Goal: Communication & Community: Answer question/provide support

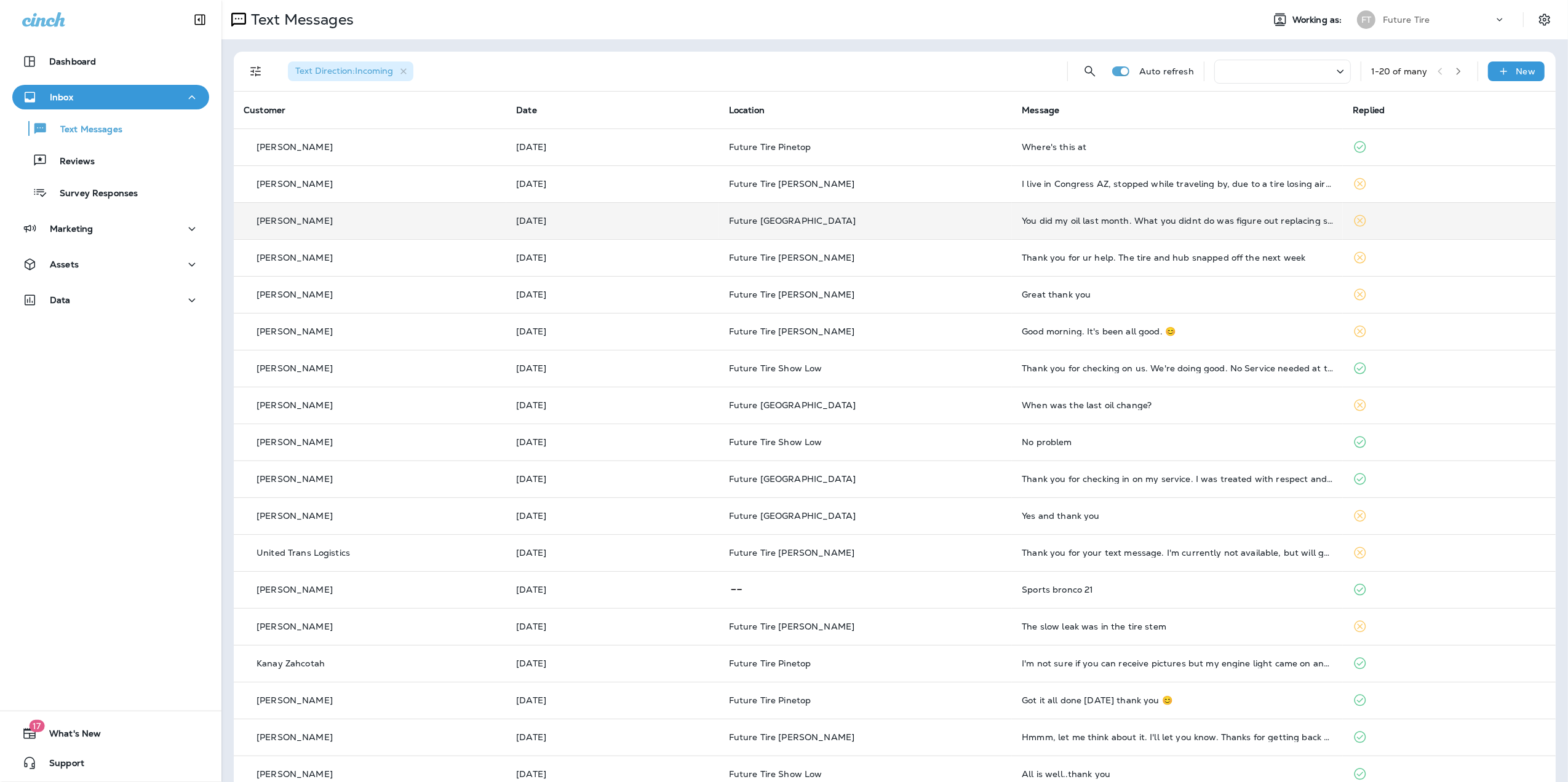
click at [1214, 222] on div "You did my oil last month. What you didnt do was figure out replacing spedomete…" at bounding box center [1177, 221] width 311 height 10
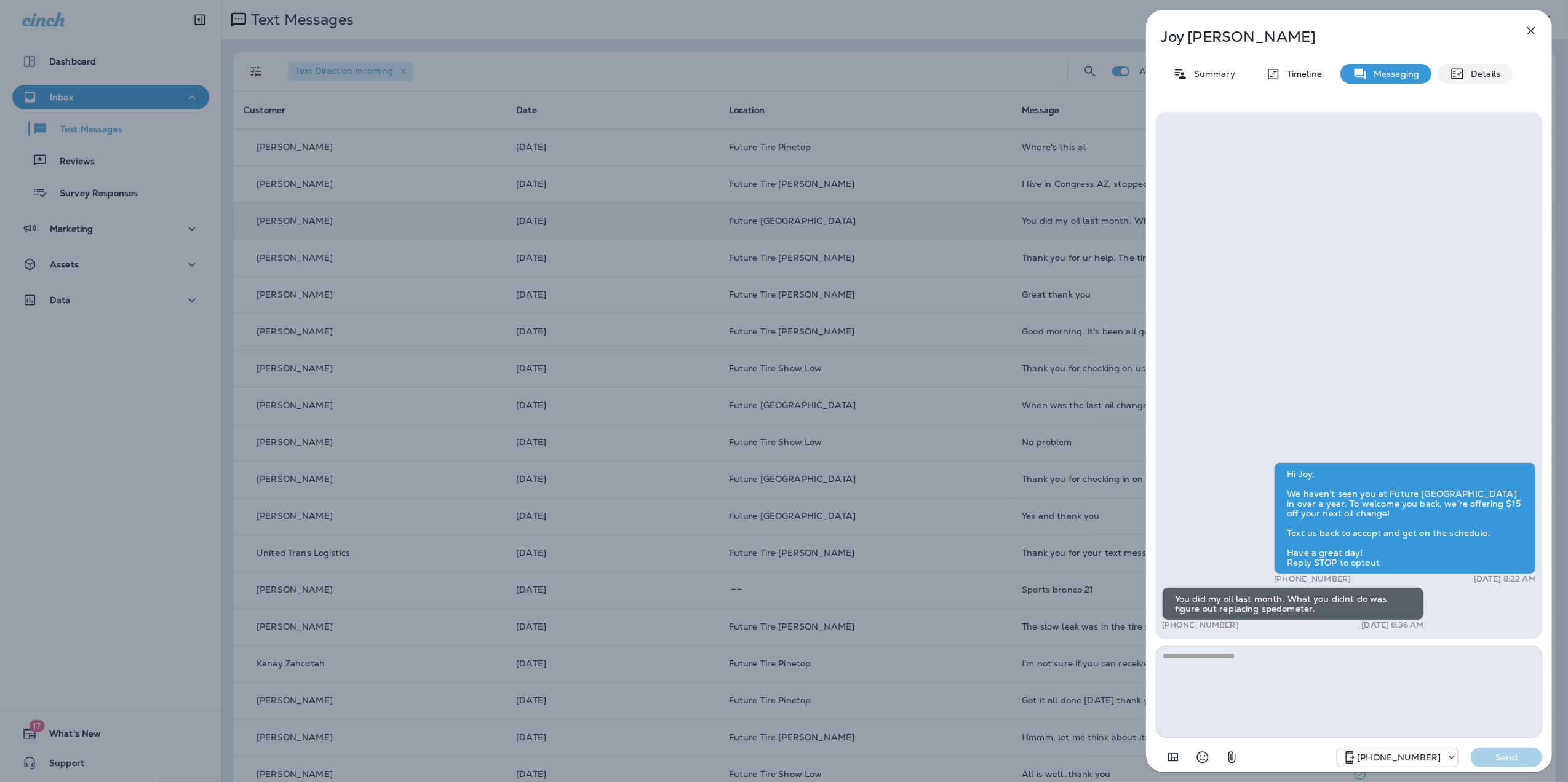
click at [1486, 72] on p "Details" at bounding box center [1482, 74] width 36 height 10
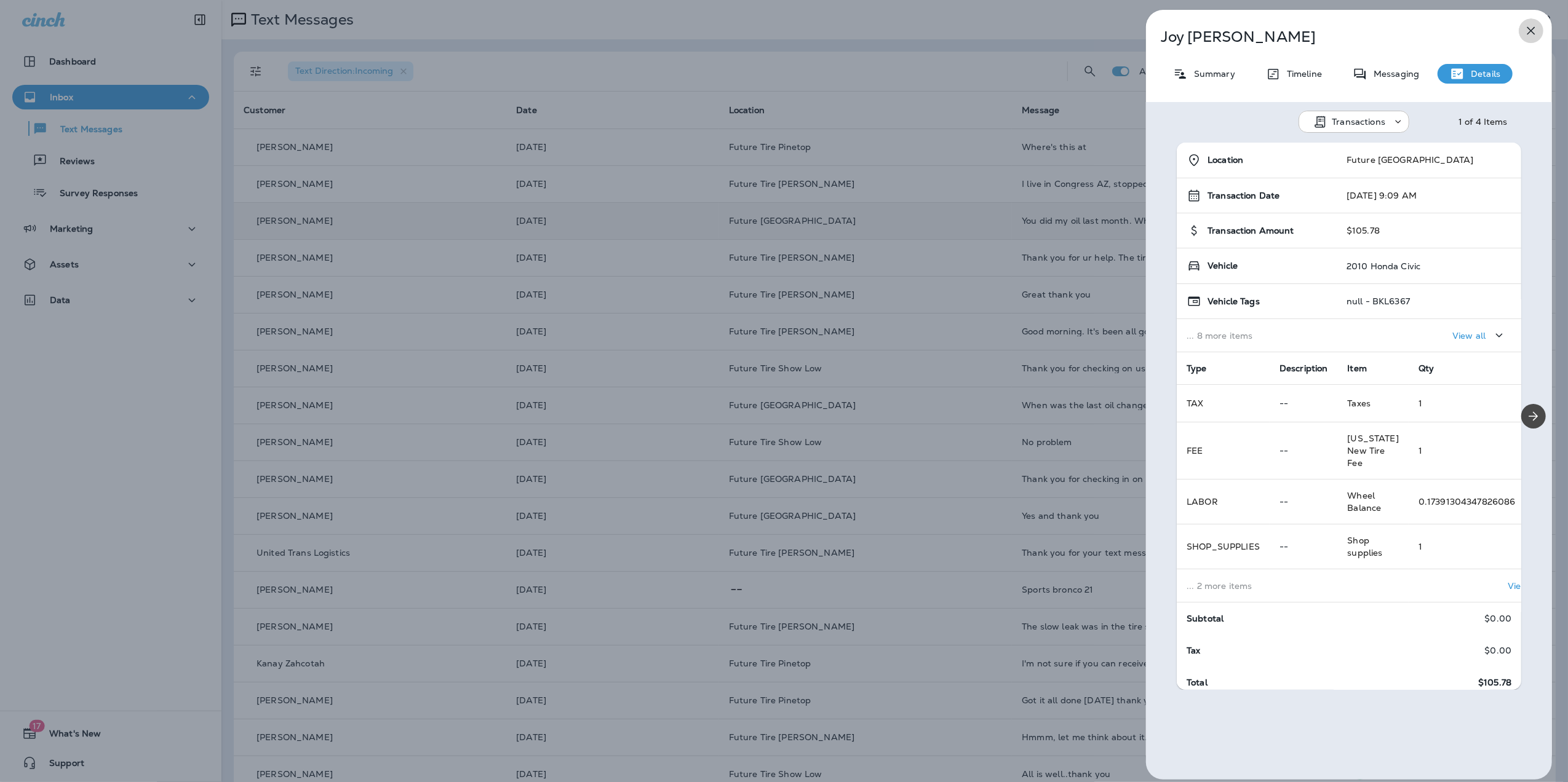
click at [1538, 29] on icon "button" at bounding box center [1530, 30] width 15 height 15
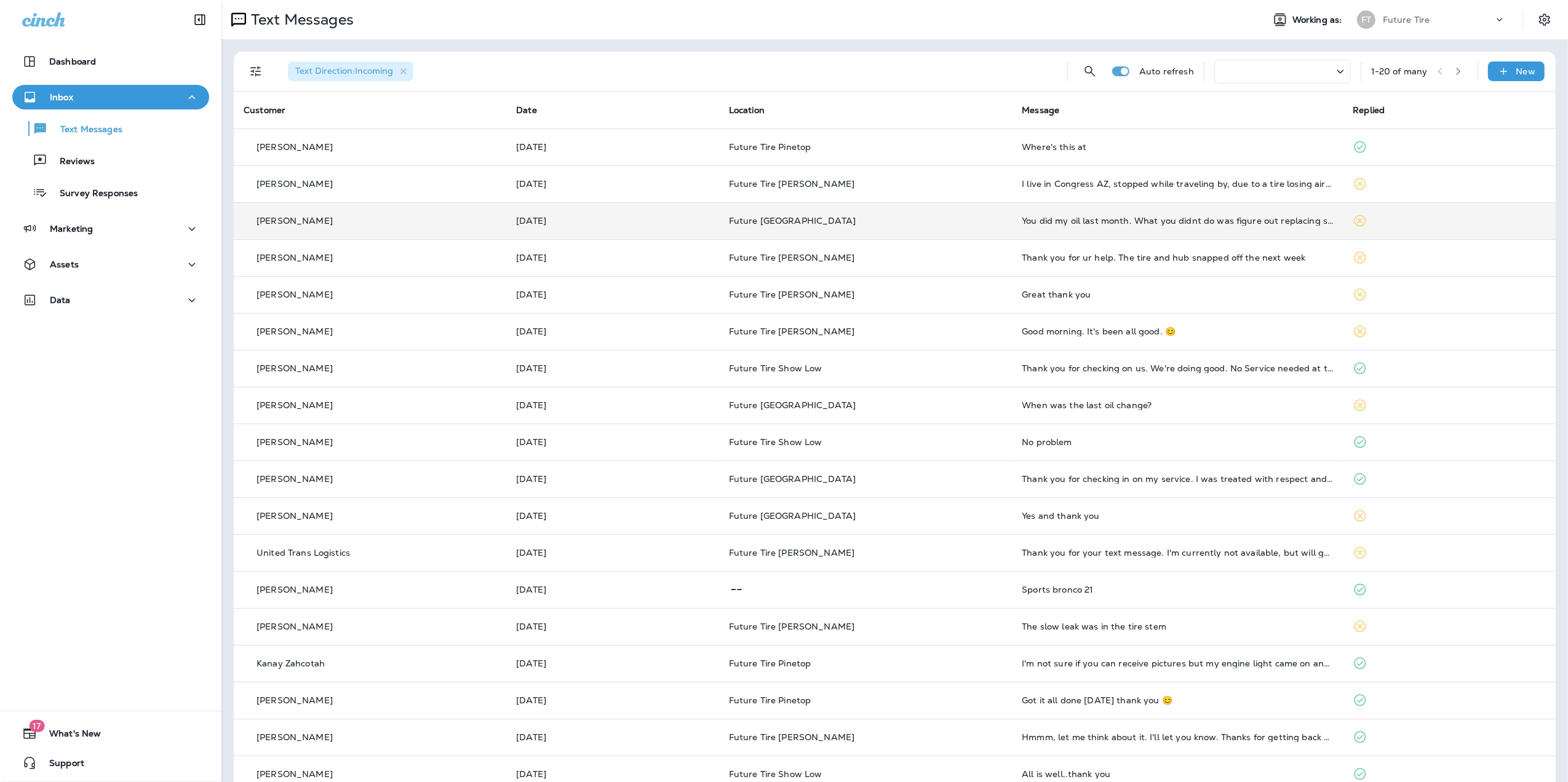
click at [1154, 217] on div "You did my oil last month. What you didnt do was figure out replacing spedomete…" at bounding box center [1177, 221] width 311 height 10
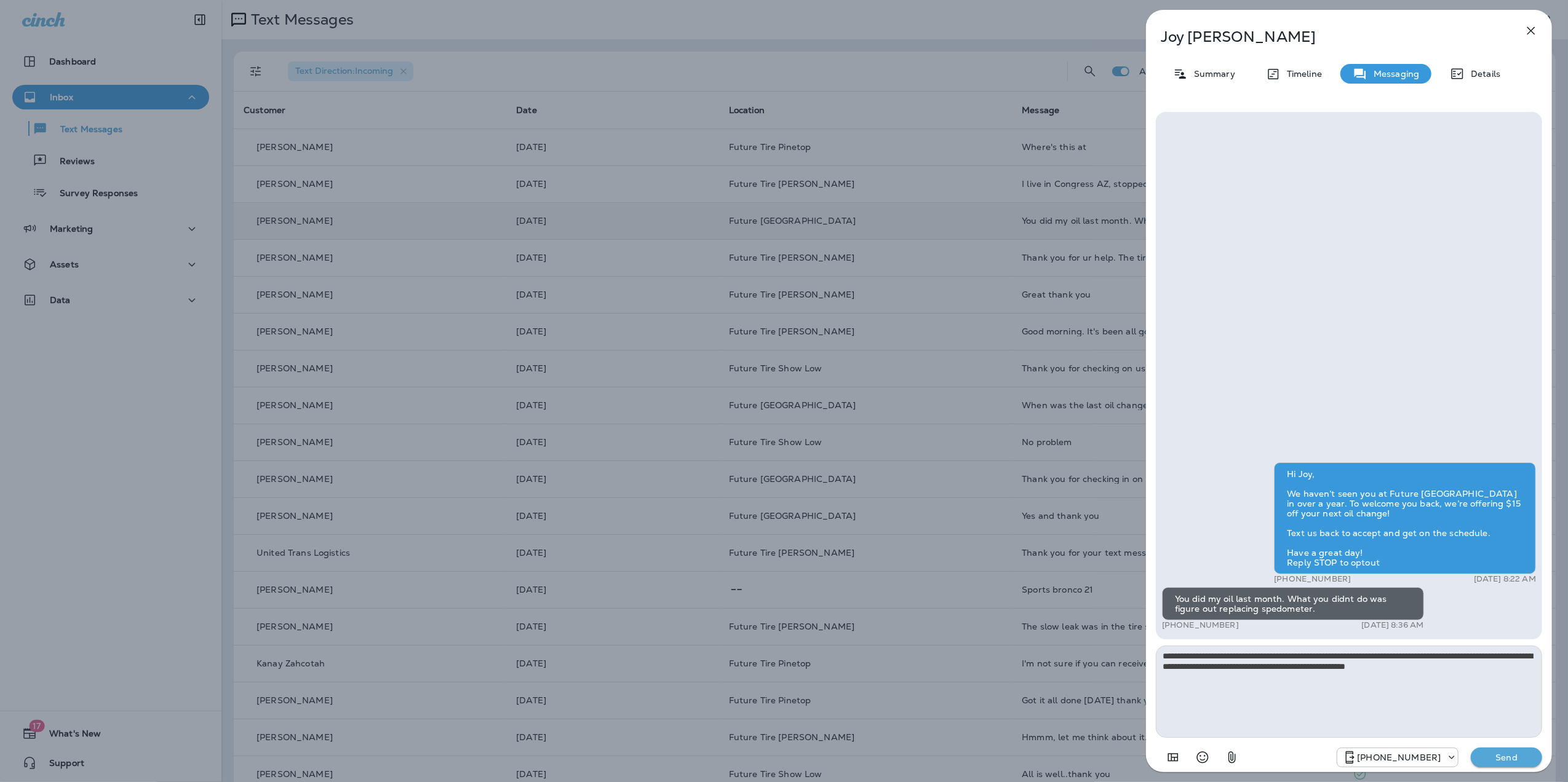
click at [1455, 671] on textarea "**********" at bounding box center [1349, 692] width 386 height 92
click at [1447, 663] on textarea "**********" at bounding box center [1349, 692] width 386 height 92
click at [1418, 705] on textarea "**********" at bounding box center [1349, 692] width 386 height 92
type textarea "**********"
click at [1514, 761] on p "Send" at bounding box center [1506, 757] width 51 height 11
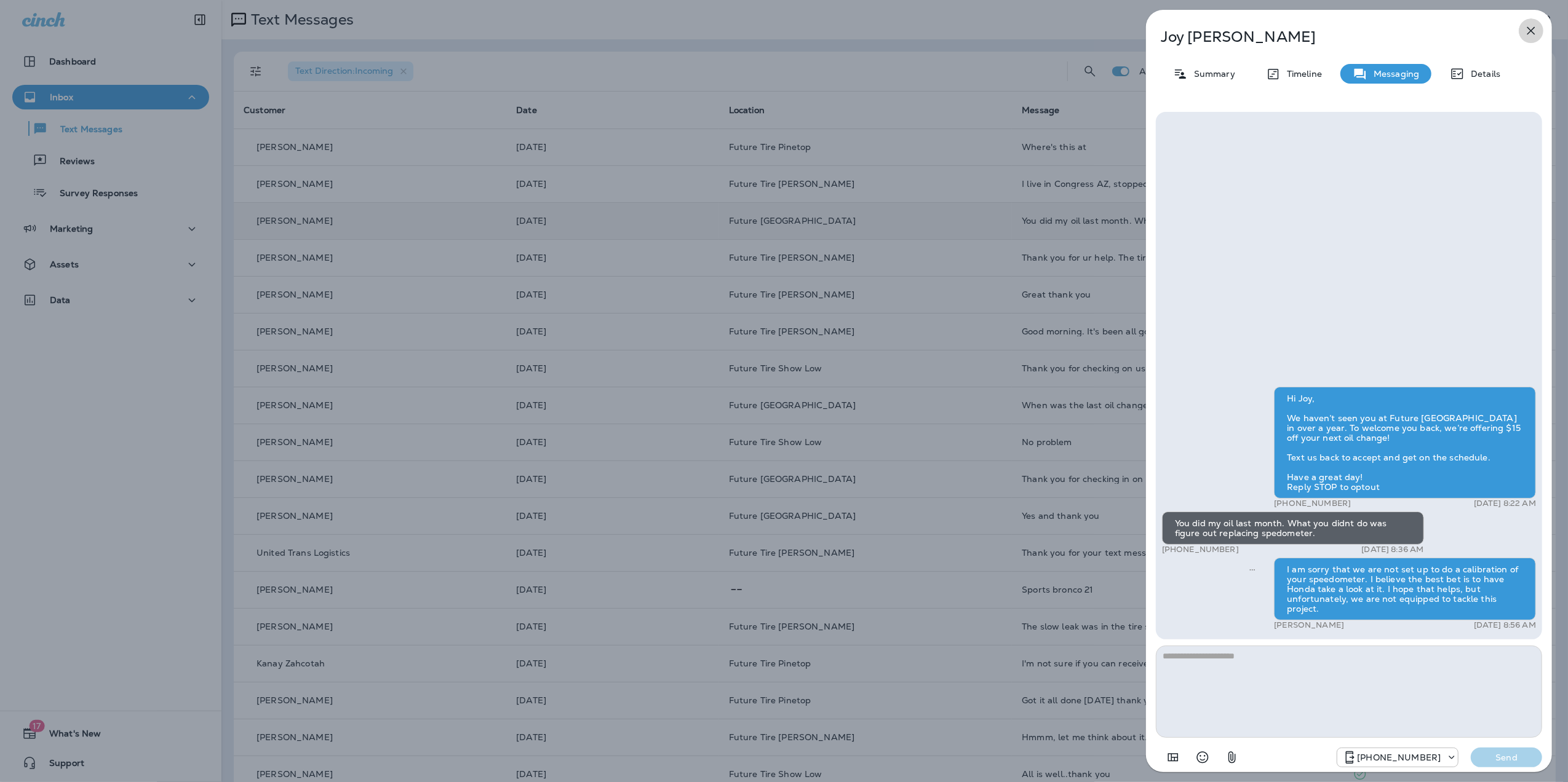
click at [1534, 27] on icon "button" at bounding box center [1531, 31] width 8 height 8
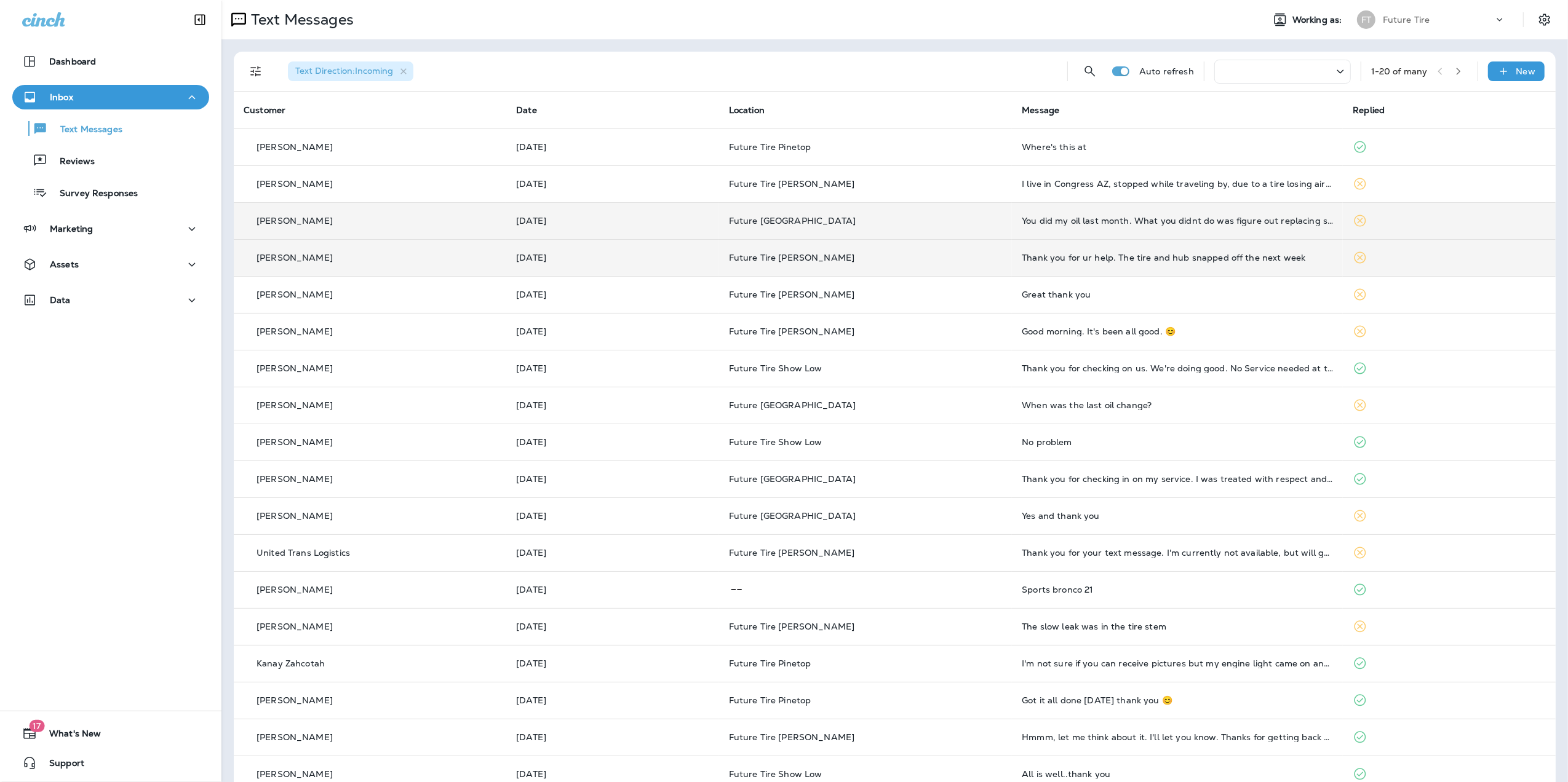
click at [1295, 254] on div "Thank you for ur help. The tire and hub snapped off the next week" at bounding box center [1177, 258] width 311 height 10
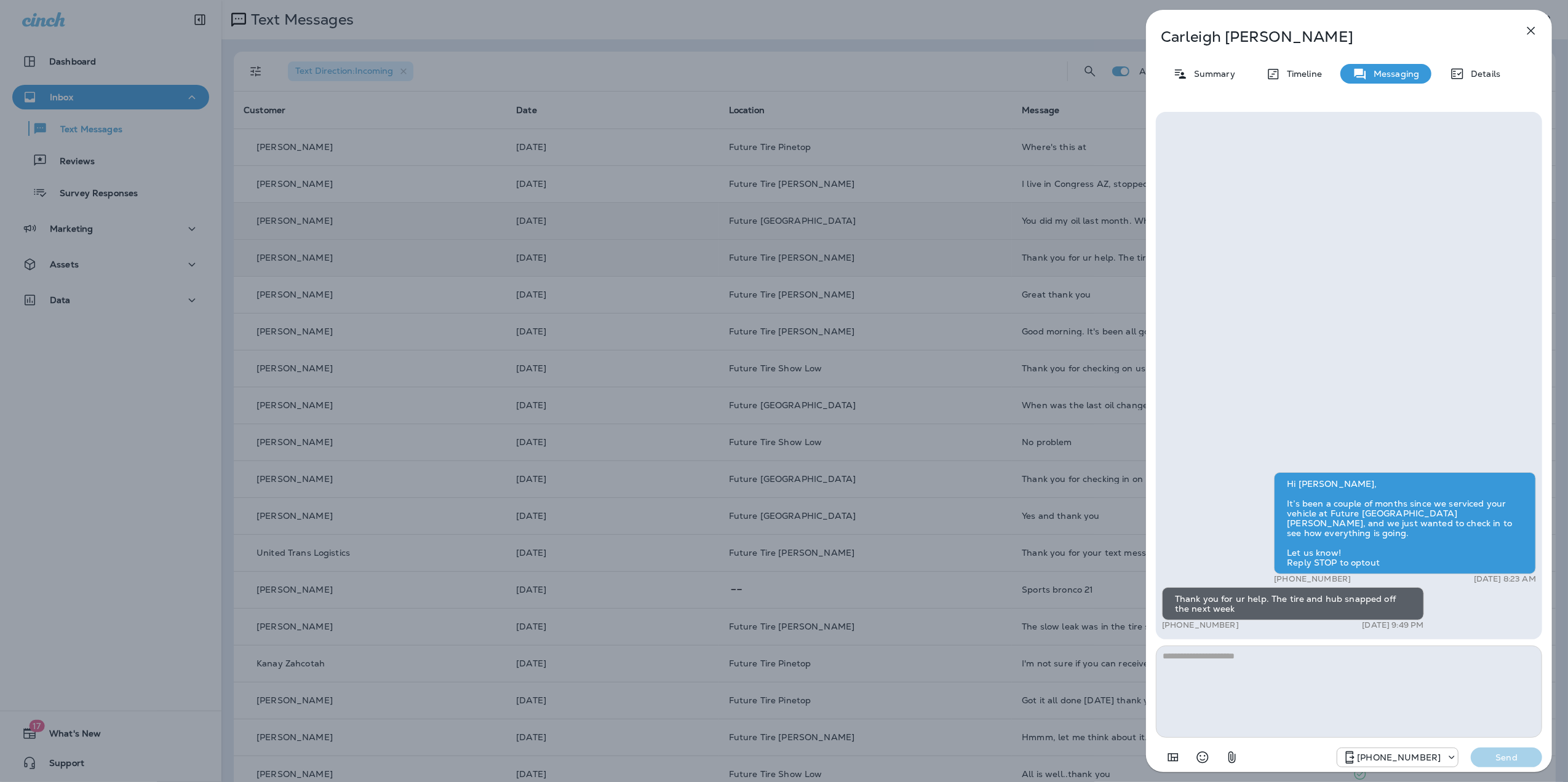
click at [1534, 32] on icon "button" at bounding box center [1530, 30] width 15 height 15
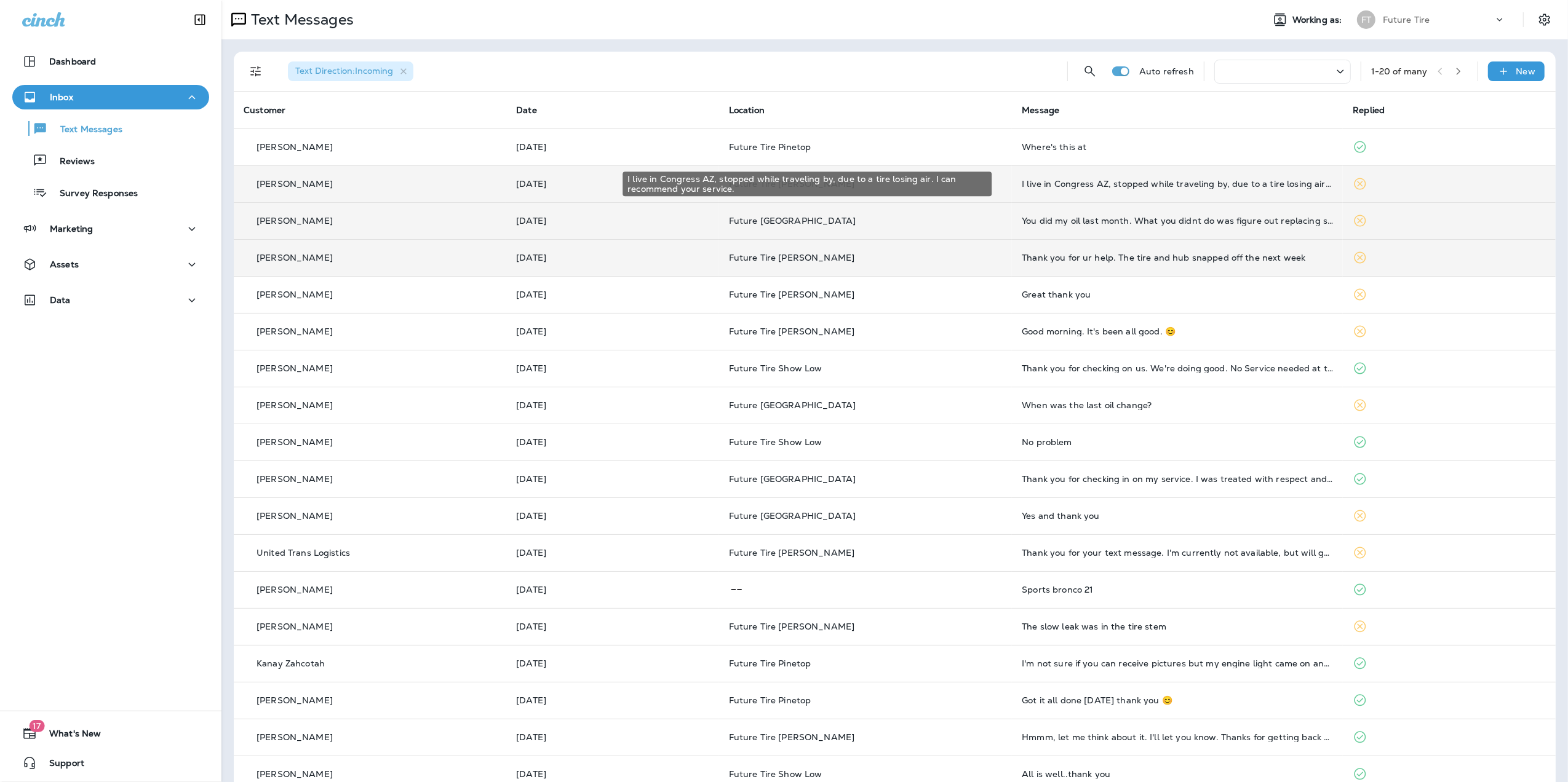
click at [1212, 183] on div "I live in Congress AZ, stopped while traveling by, due to a tire losing air. I …" at bounding box center [1177, 183] width 311 height 10
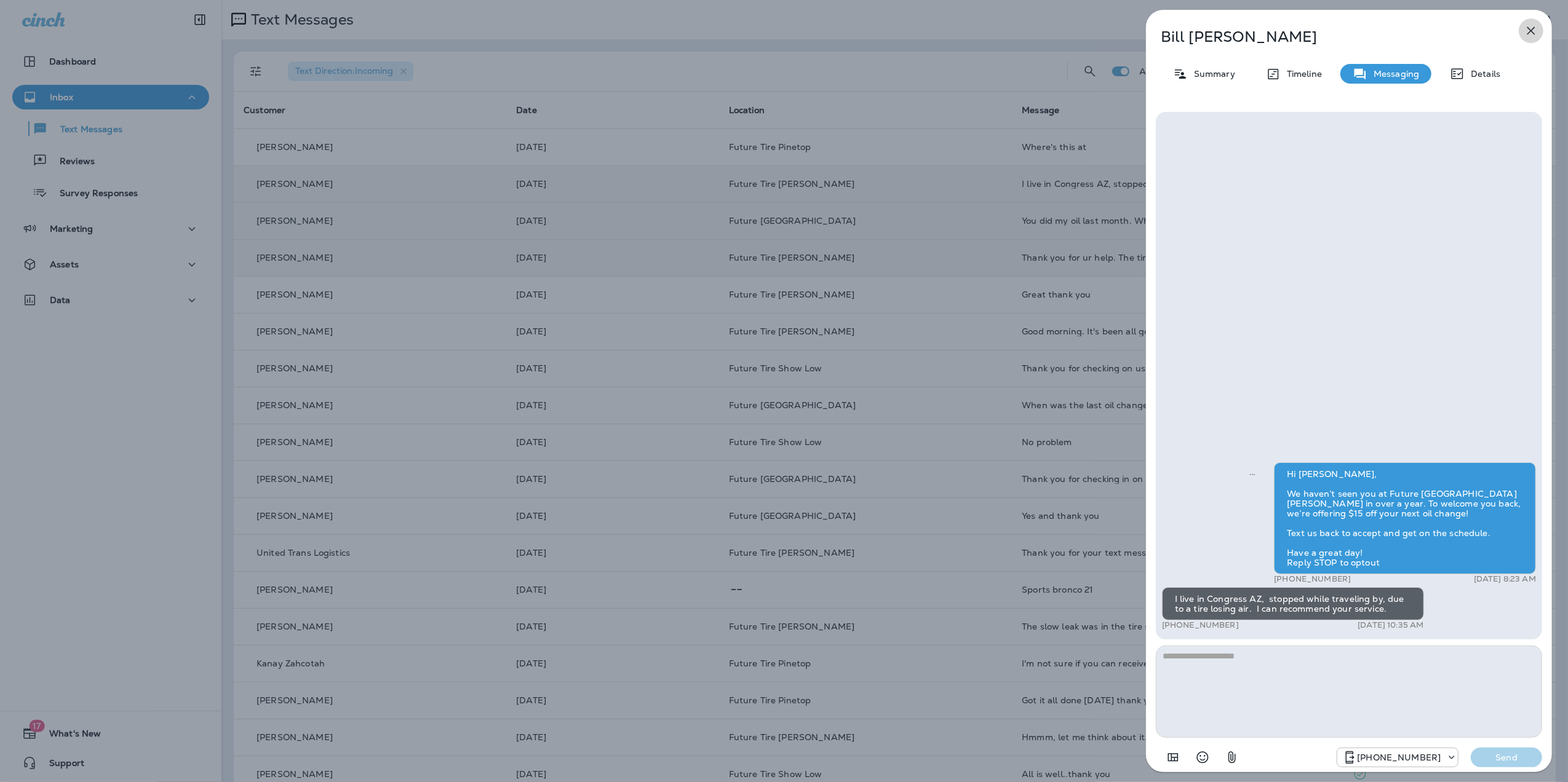
click at [1534, 31] on icon "button" at bounding box center [1530, 30] width 15 height 15
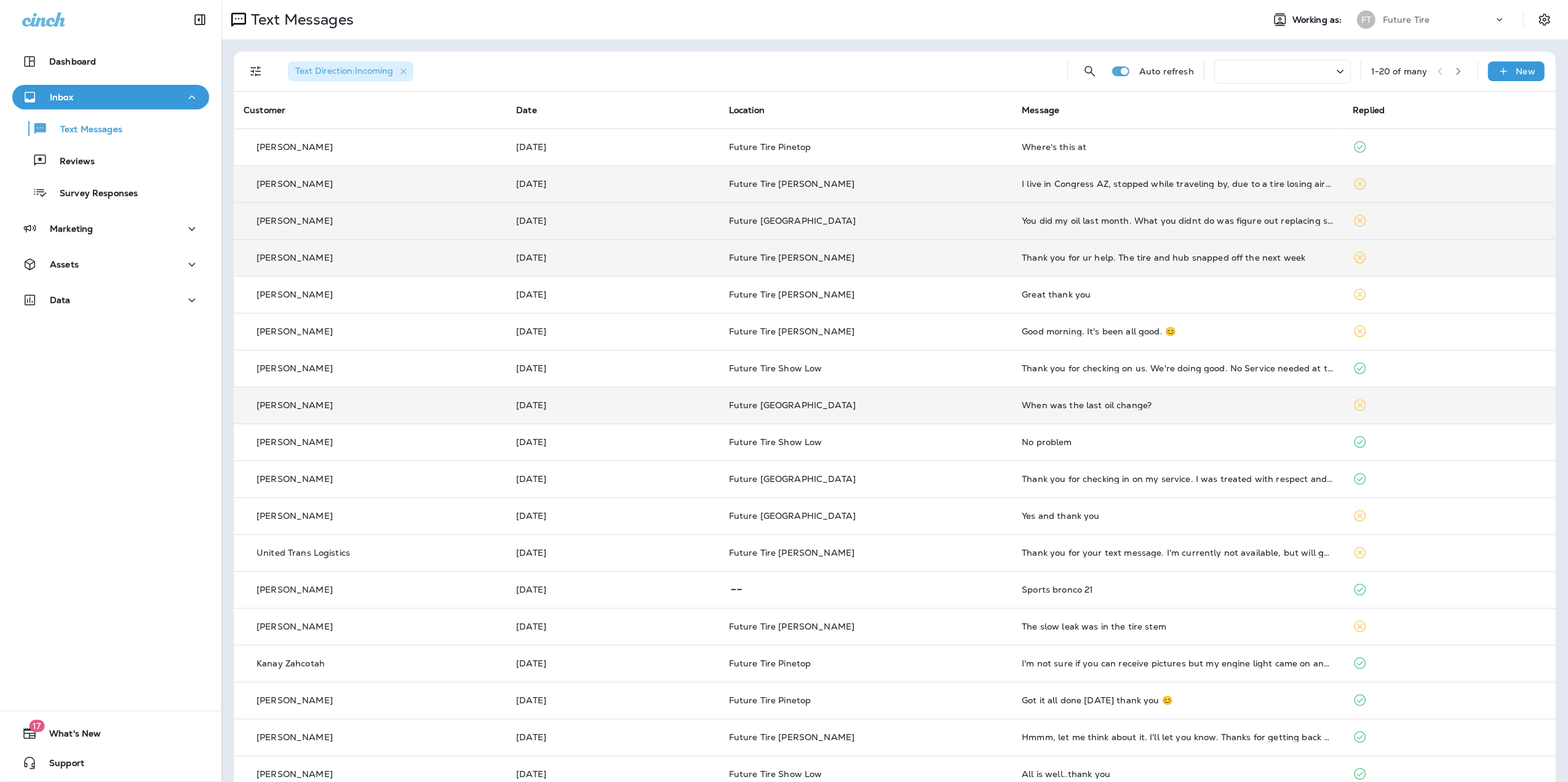
click at [1038, 402] on div "When was the last oil change?" at bounding box center [1177, 406] width 311 height 10
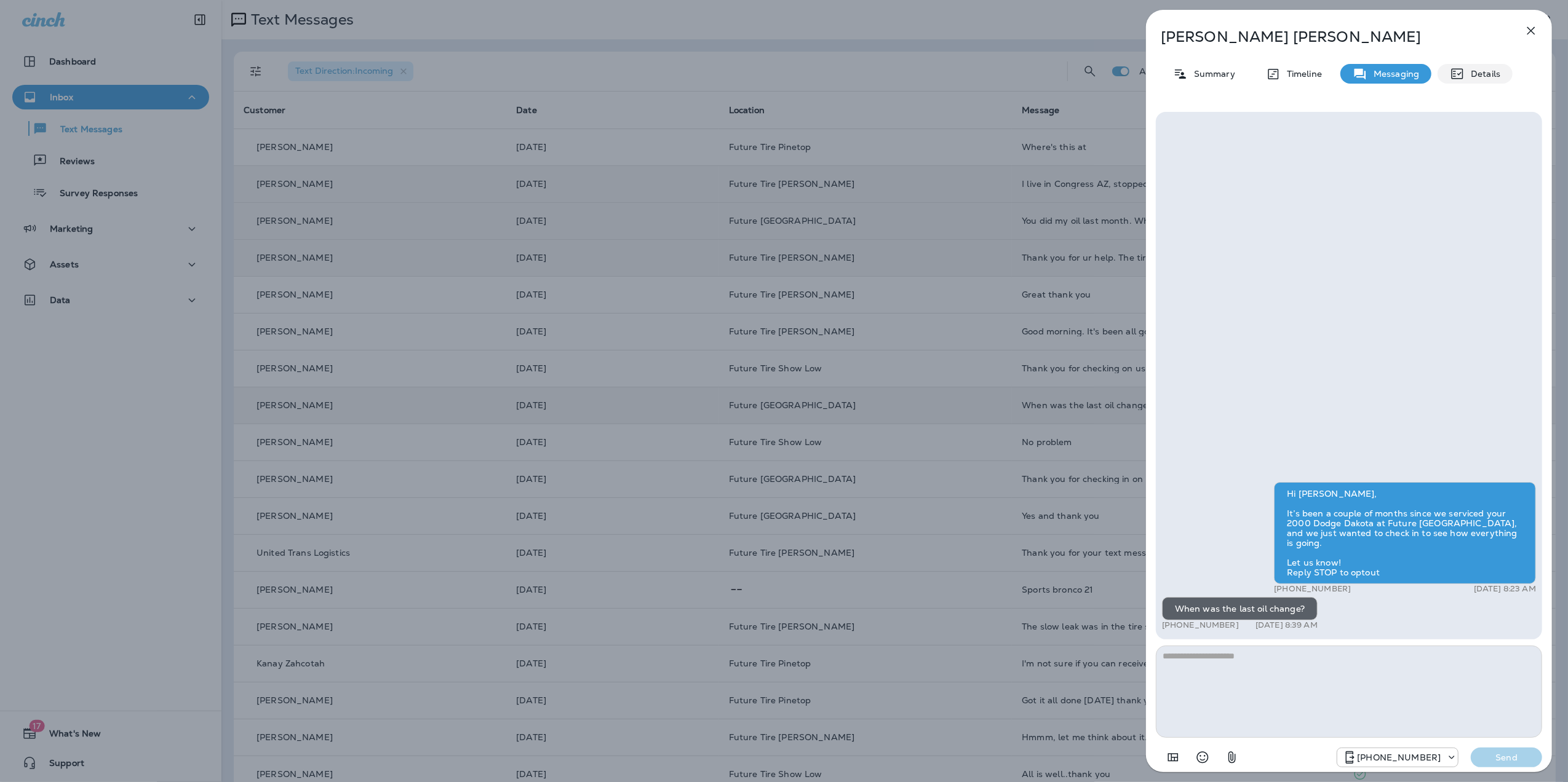
click at [1489, 75] on p "Details" at bounding box center [1482, 74] width 36 height 10
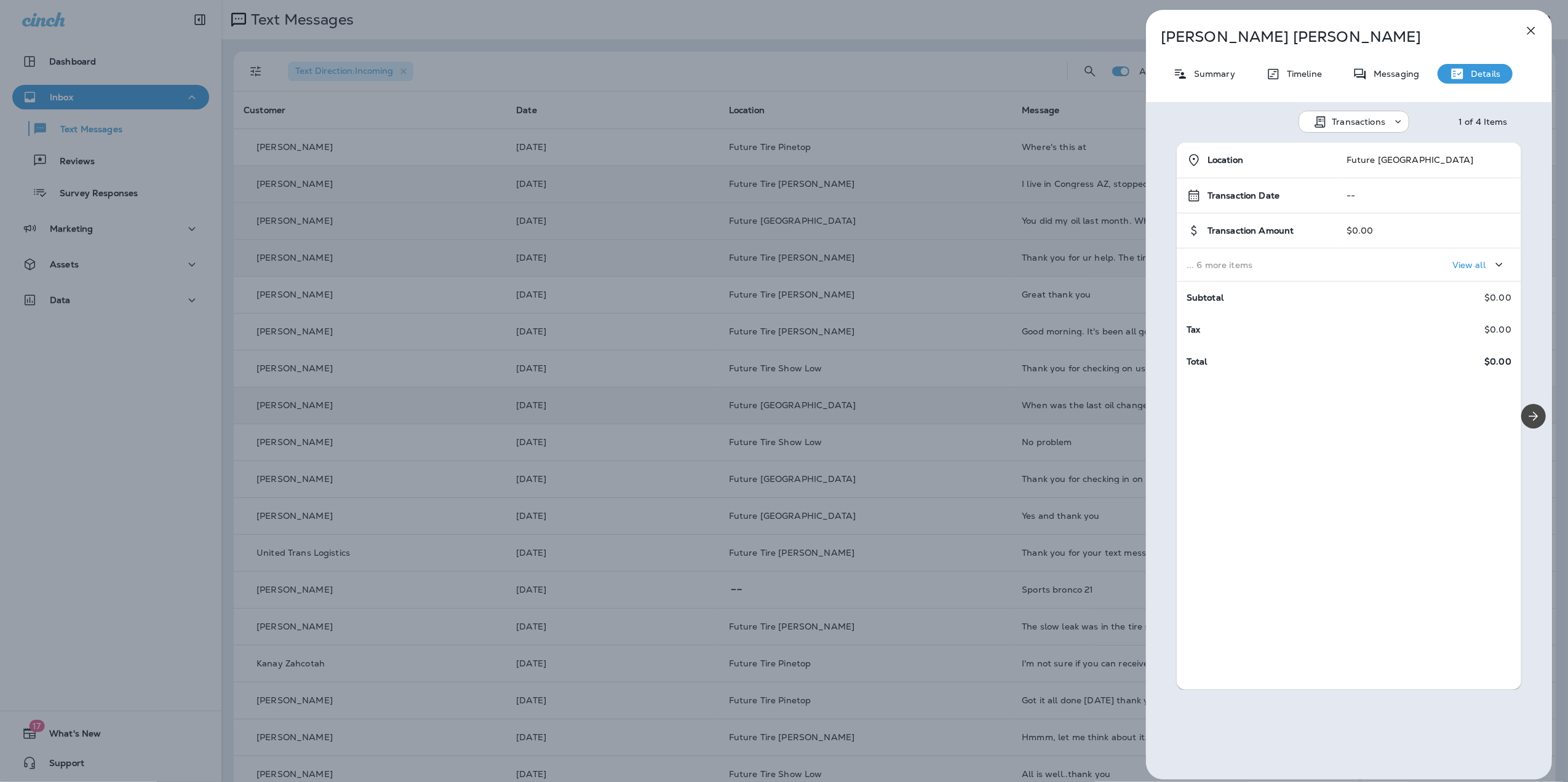
click at [1392, 122] on icon at bounding box center [1398, 121] width 13 height 13
click at [1363, 147] on p "Transactions" at bounding box center [1349, 152] width 58 height 10
click at [1295, 78] on p "Timeline" at bounding box center [1301, 74] width 41 height 10
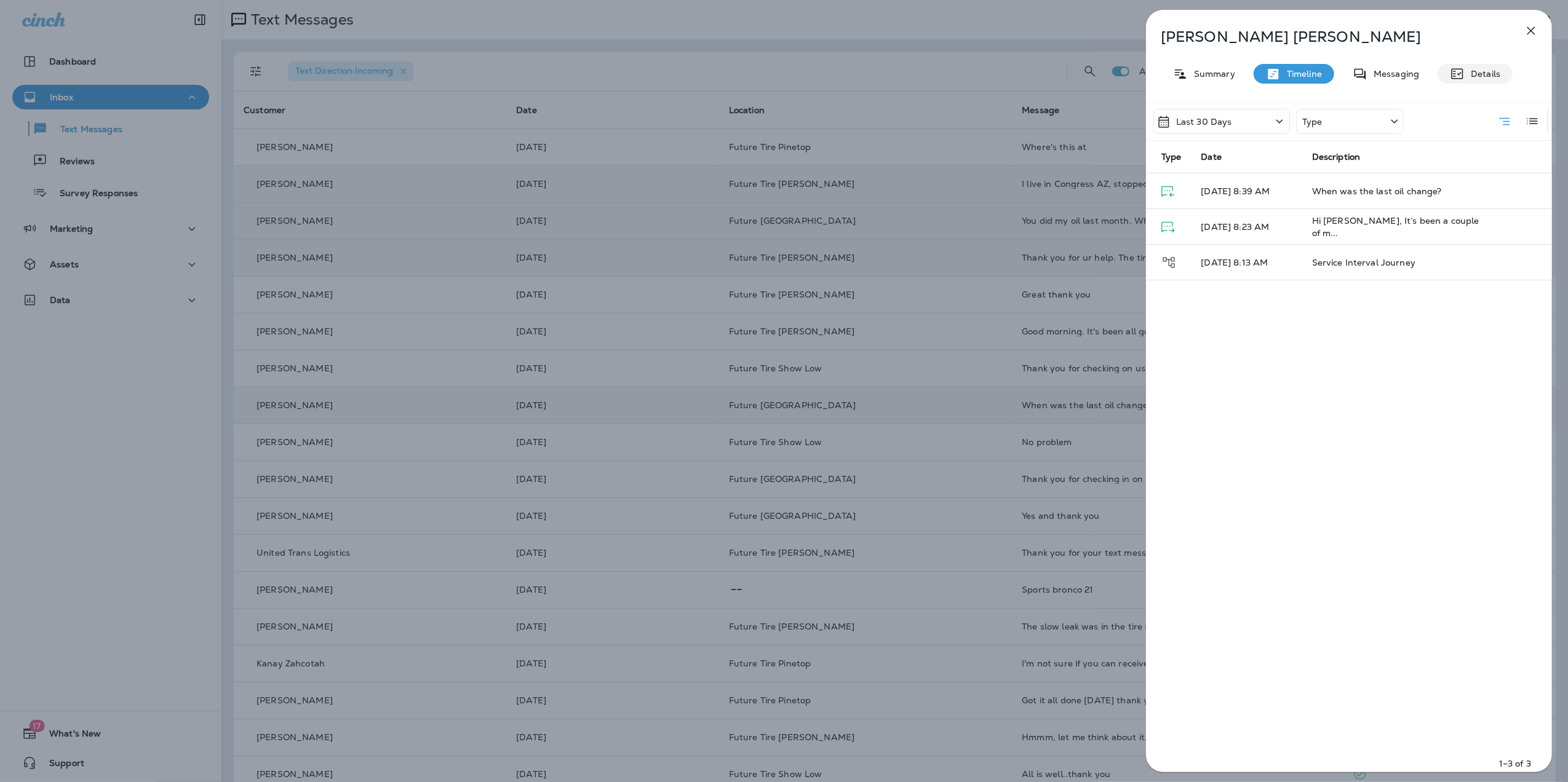
click at [1479, 69] on p "Details" at bounding box center [1482, 74] width 36 height 10
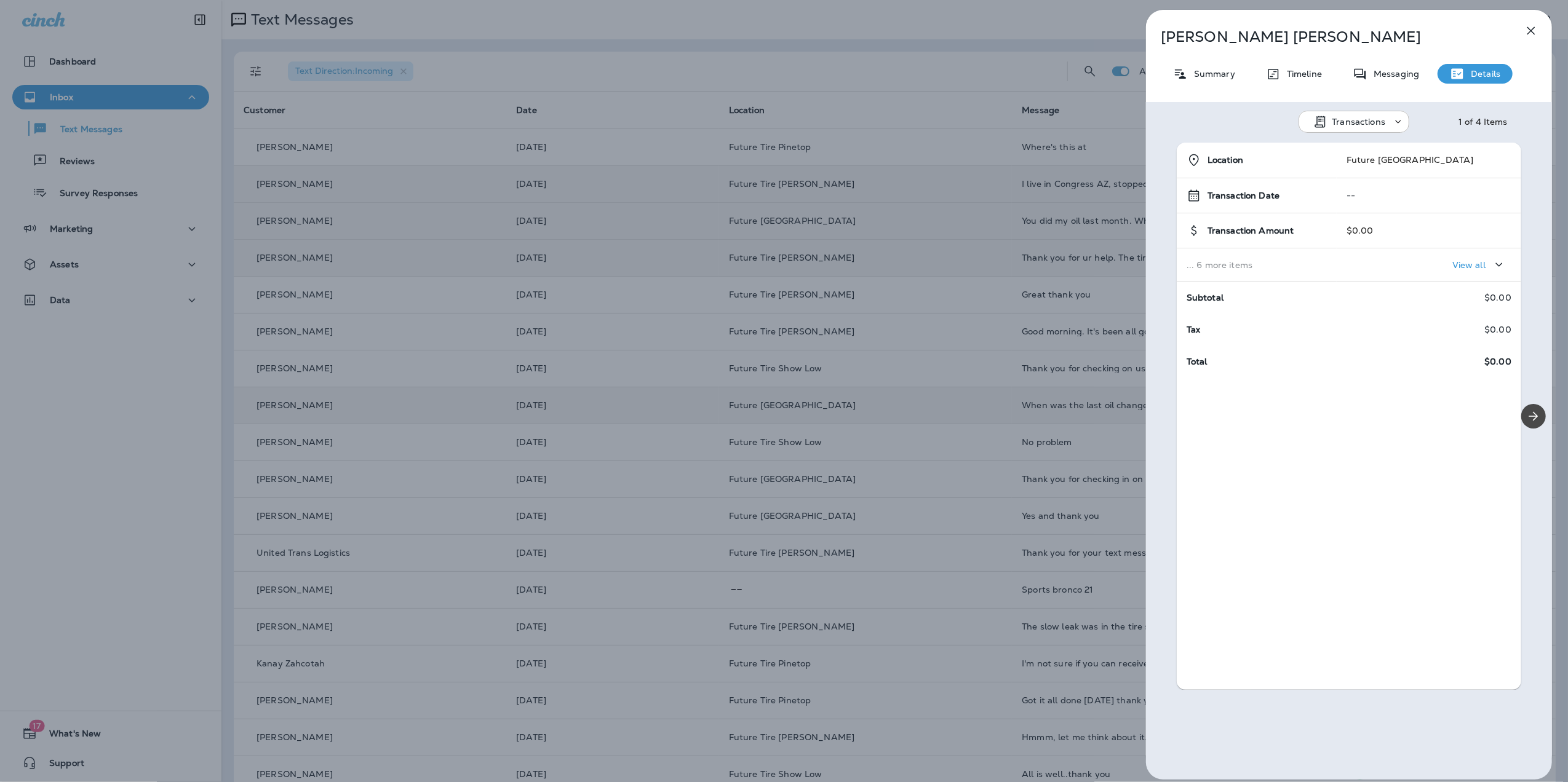
click at [1453, 261] on p "View all" at bounding box center [1469, 265] width 33 height 10
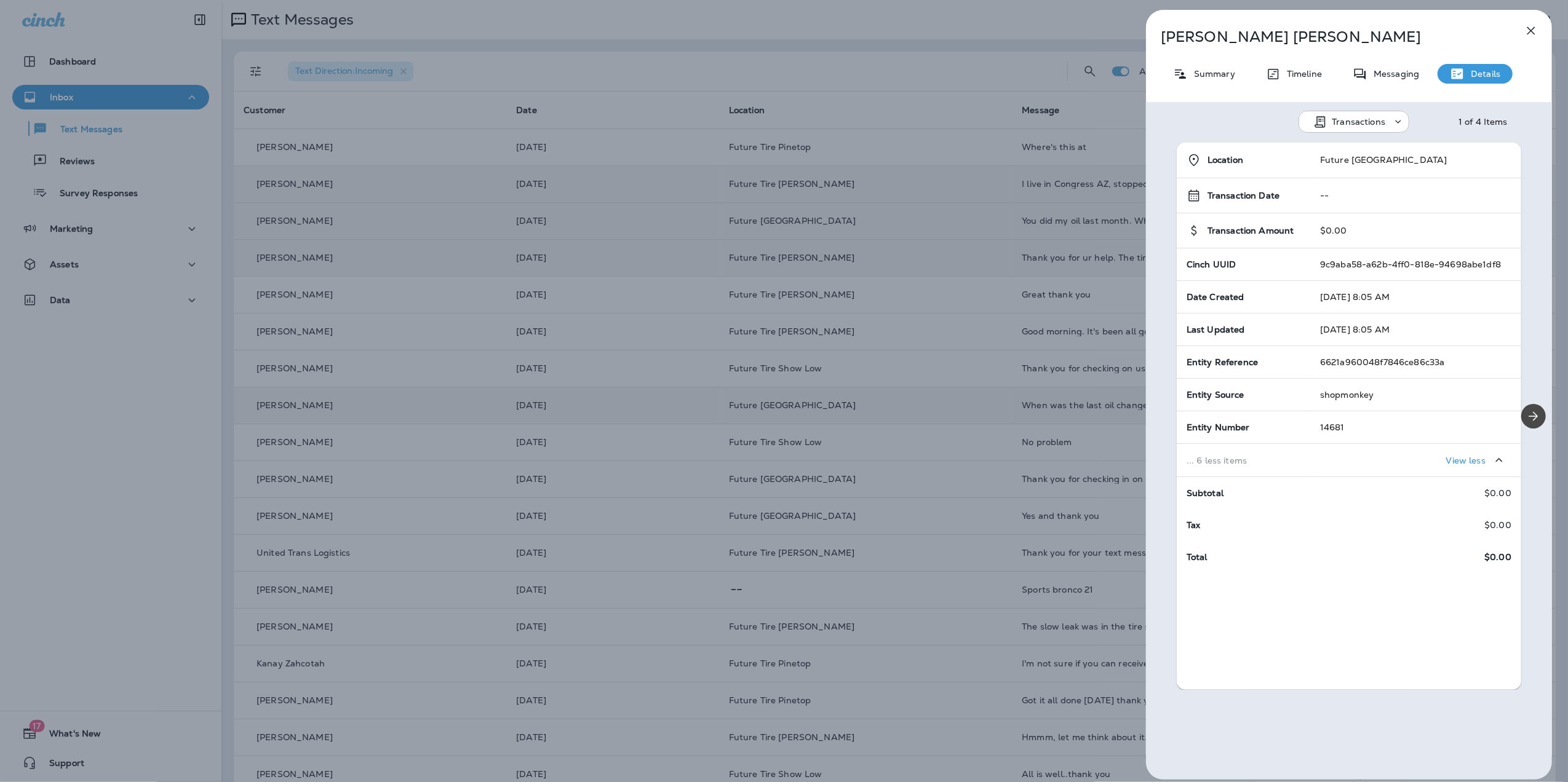
click at [1206, 97] on div "[PERSON_NAME] Summary Timeline Messaging Details Transactions 1 of 4 Items Loca…" at bounding box center [1349, 395] width 406 height 770
click at [956, 25] on div "[PERSON_NAME] Summary Timeline Messaging Details Transactions 1 of 4 Items Loca…" at bounding box center [784, 391] width 1568 height 782
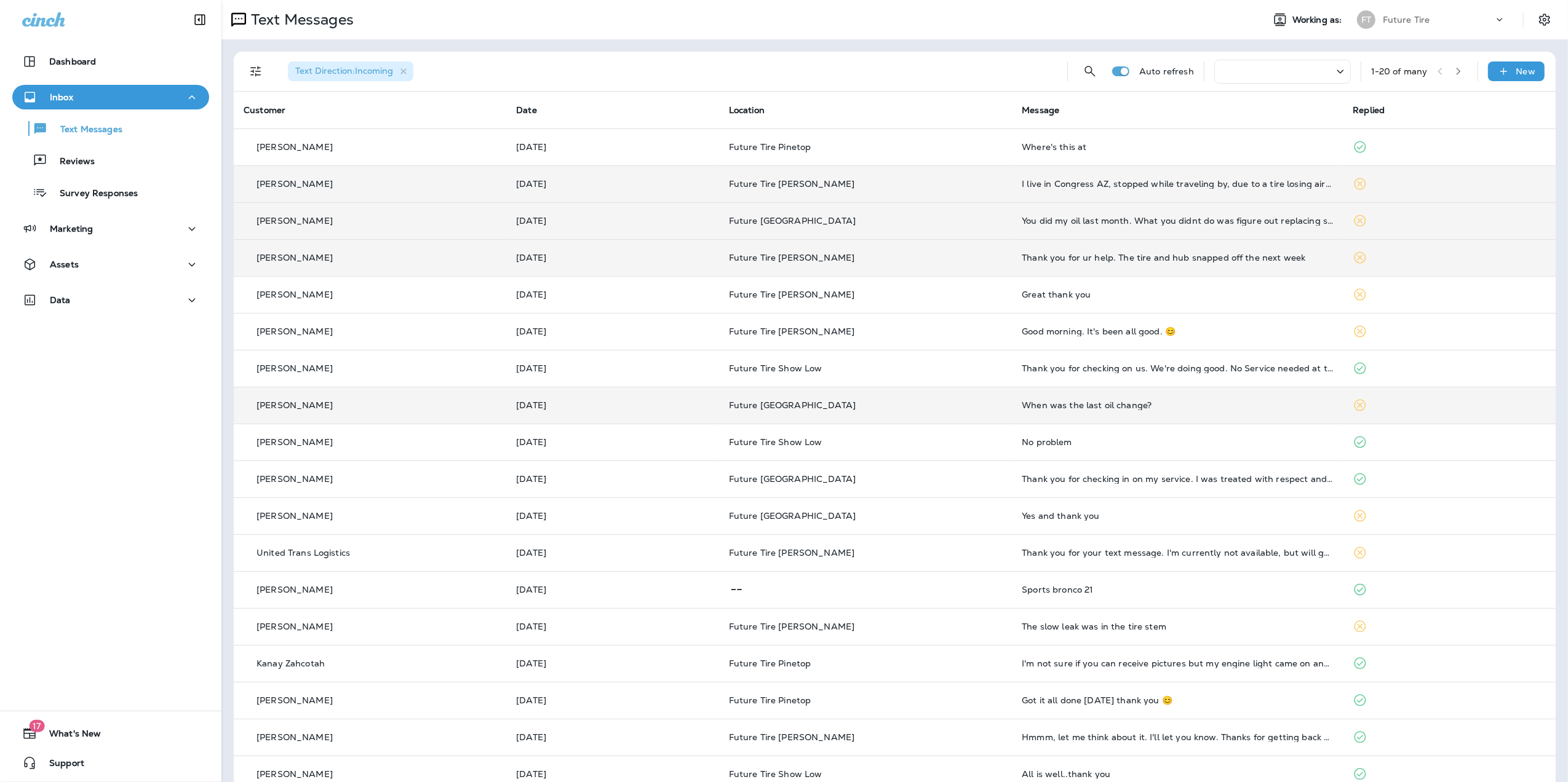
click at [924, 75] on div "Text Direction : Incoming" at bounding box center [668, 71] width 779 height 40
